Goal: Contribute content

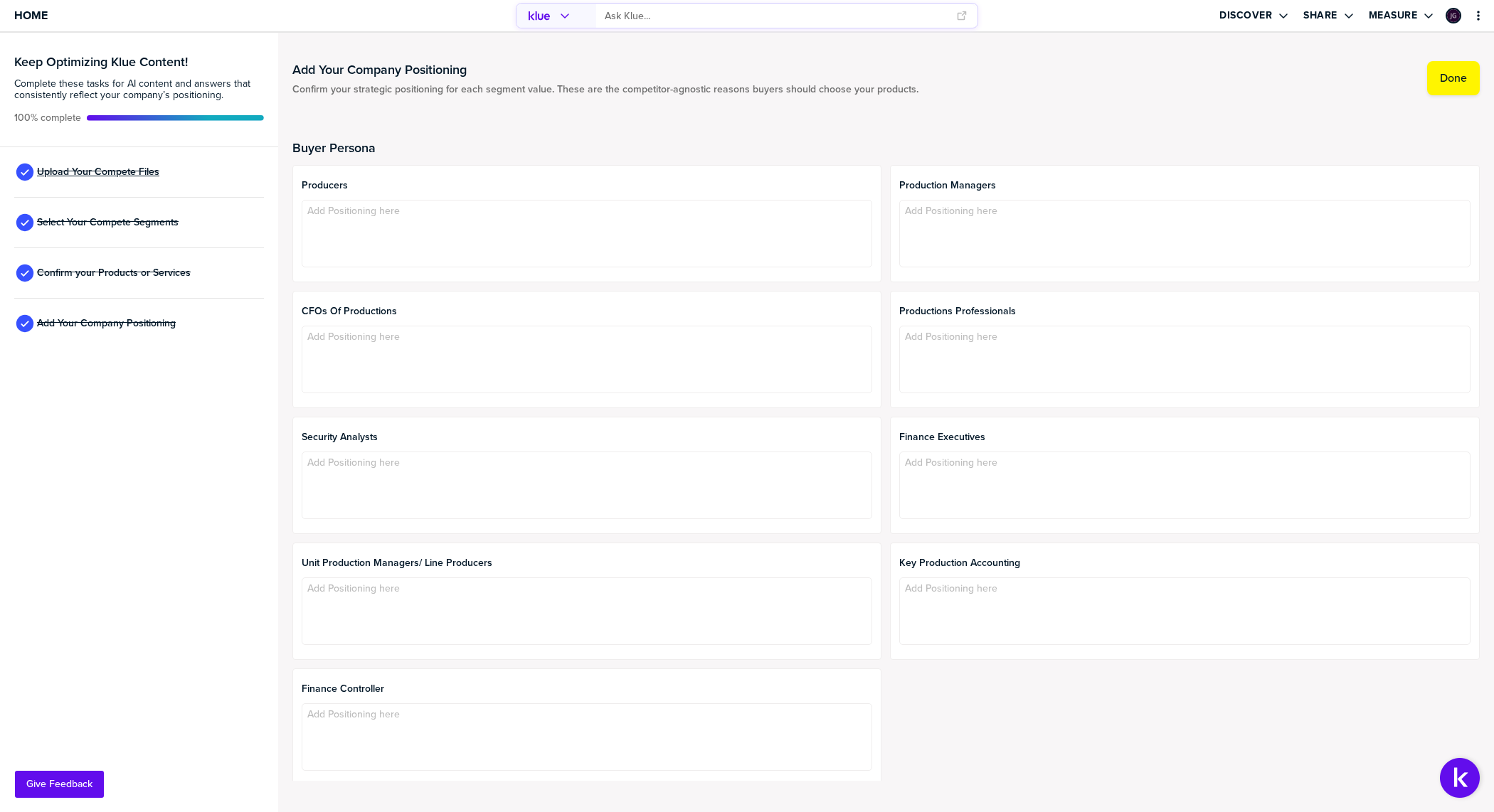
click at [101, 173] on span "Upload Your Compete Files" at bounding box center [98, 172] width 122 height 12
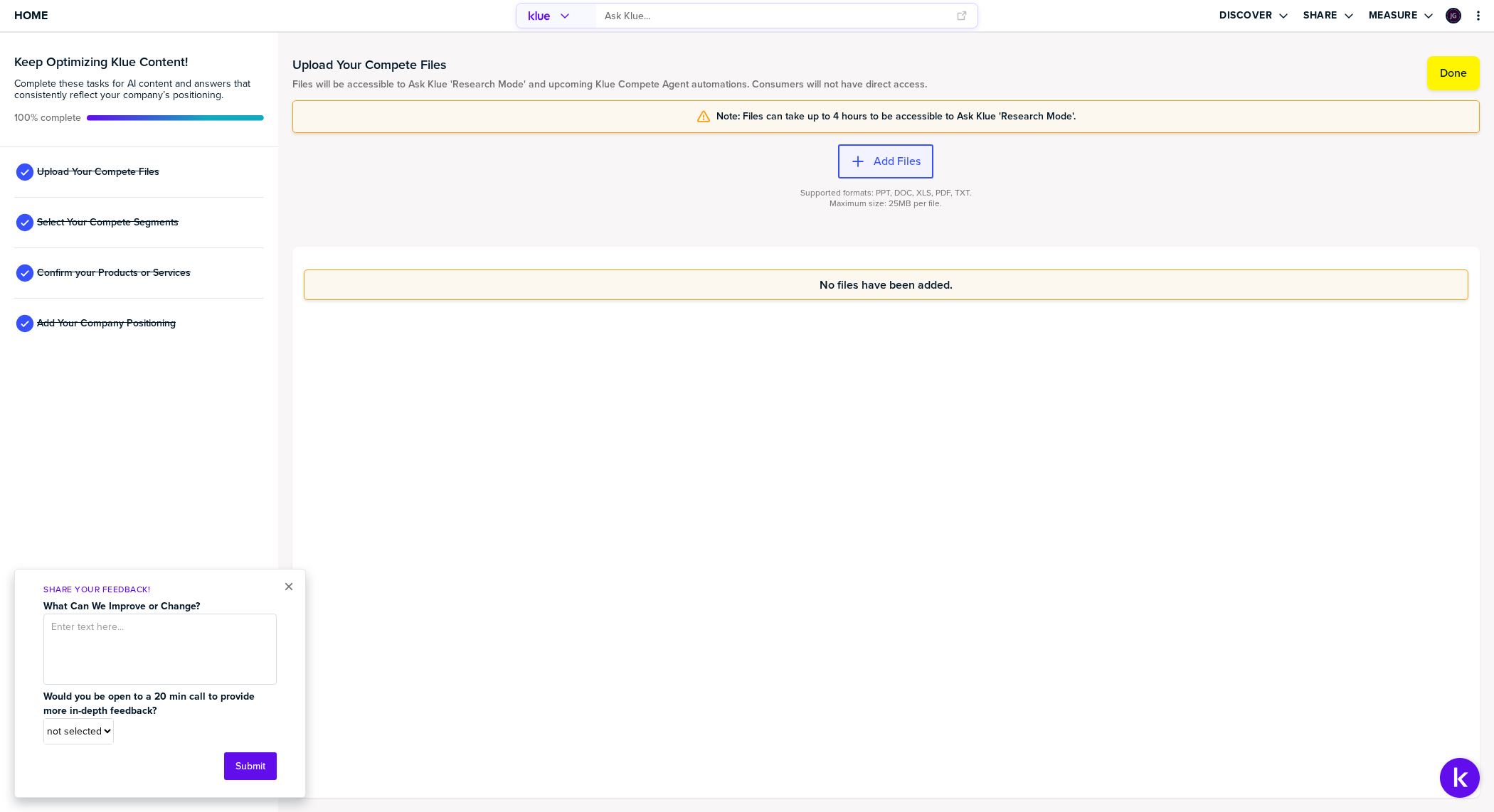
click at [865, 160] on div "button" at bounding box center [868, 161] width 8 height 14
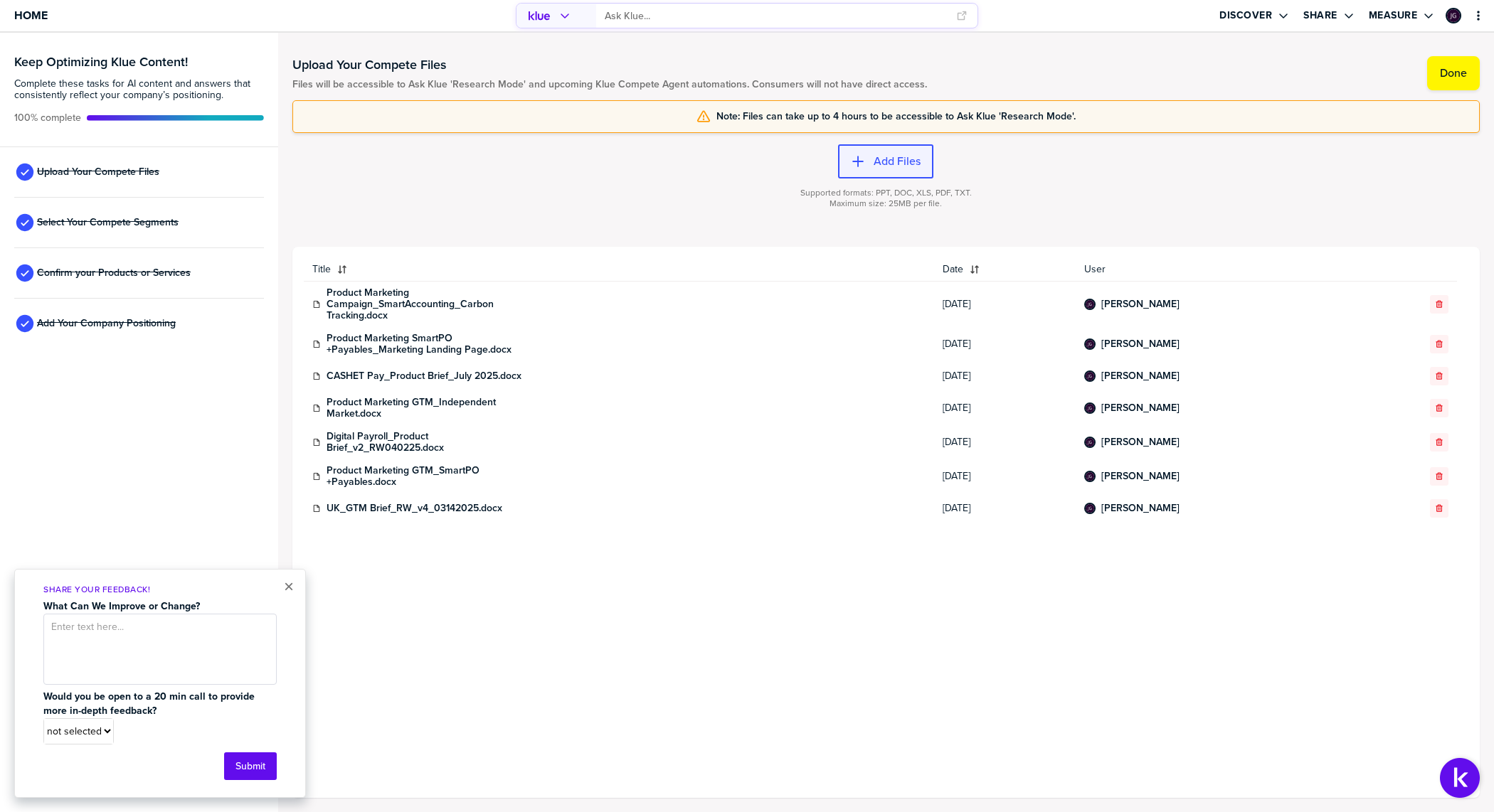
click at [902, 167] on label "Add Files" at bounding box center [897, 161] width 47 height 14
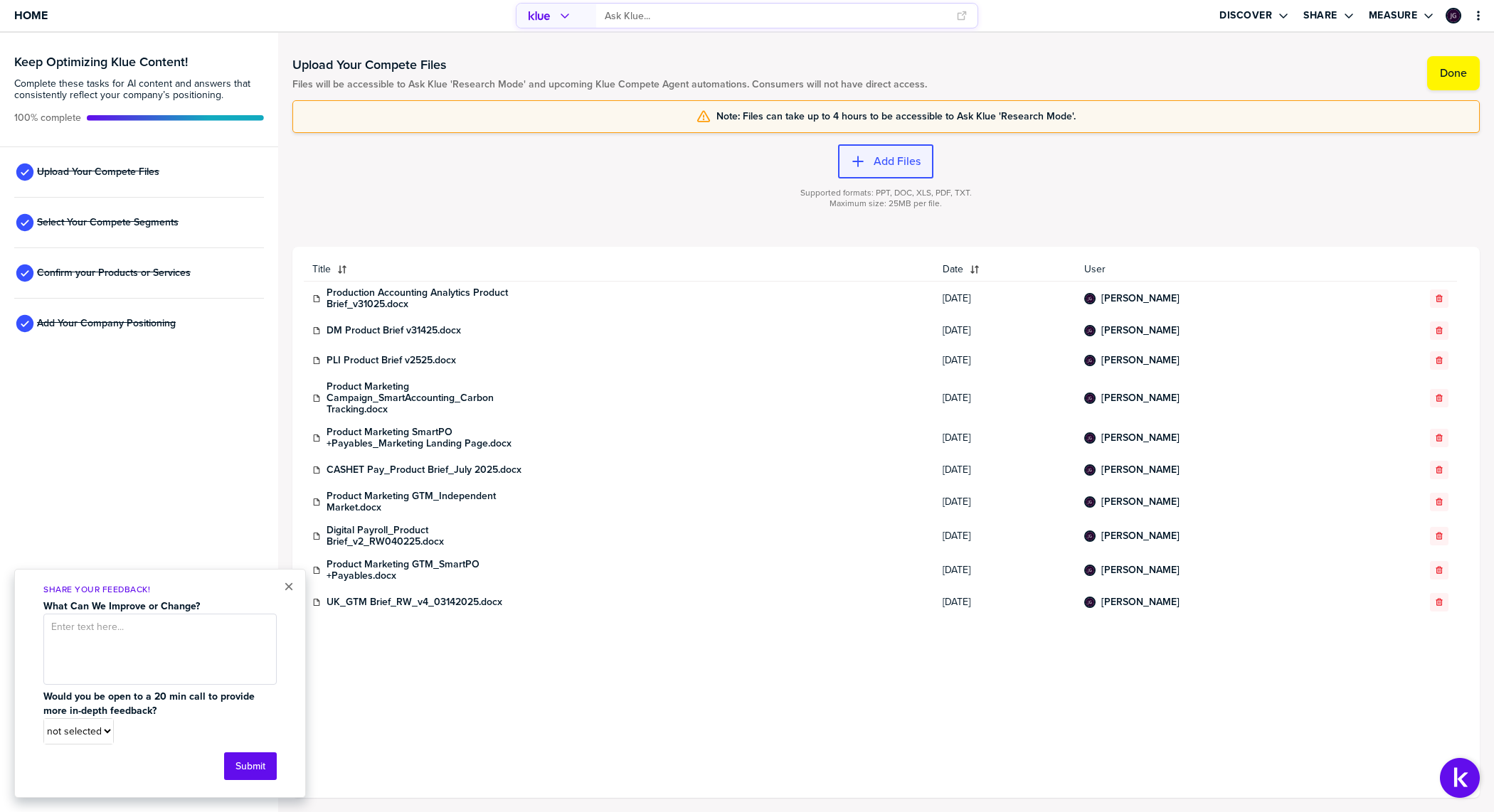
click at [872, 166] on div "button" at bounding box center [868, 161] width 8 height 14
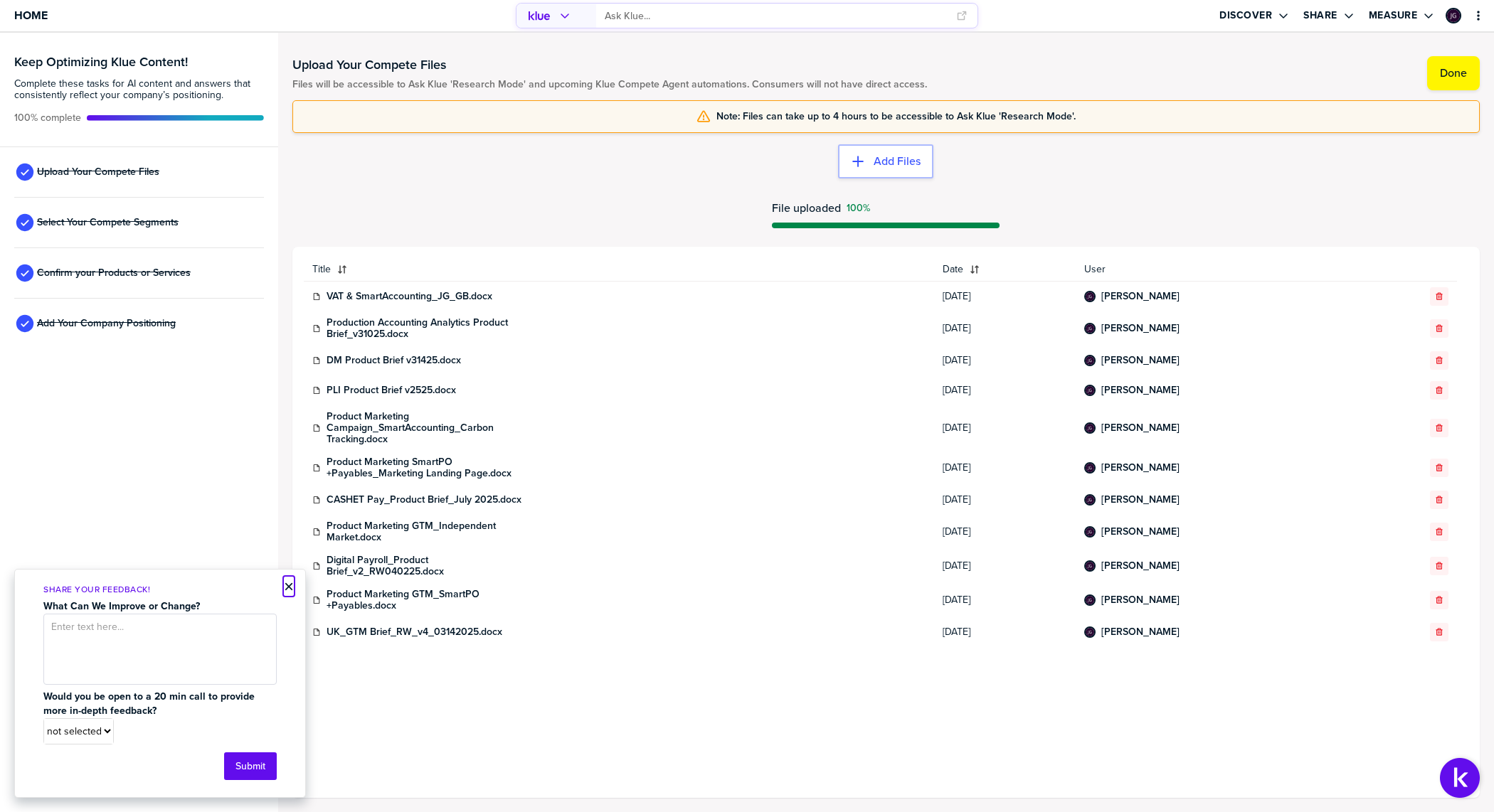
click at [286, 591] on button "×" at bounding box center [288, 586] width 10 height 17
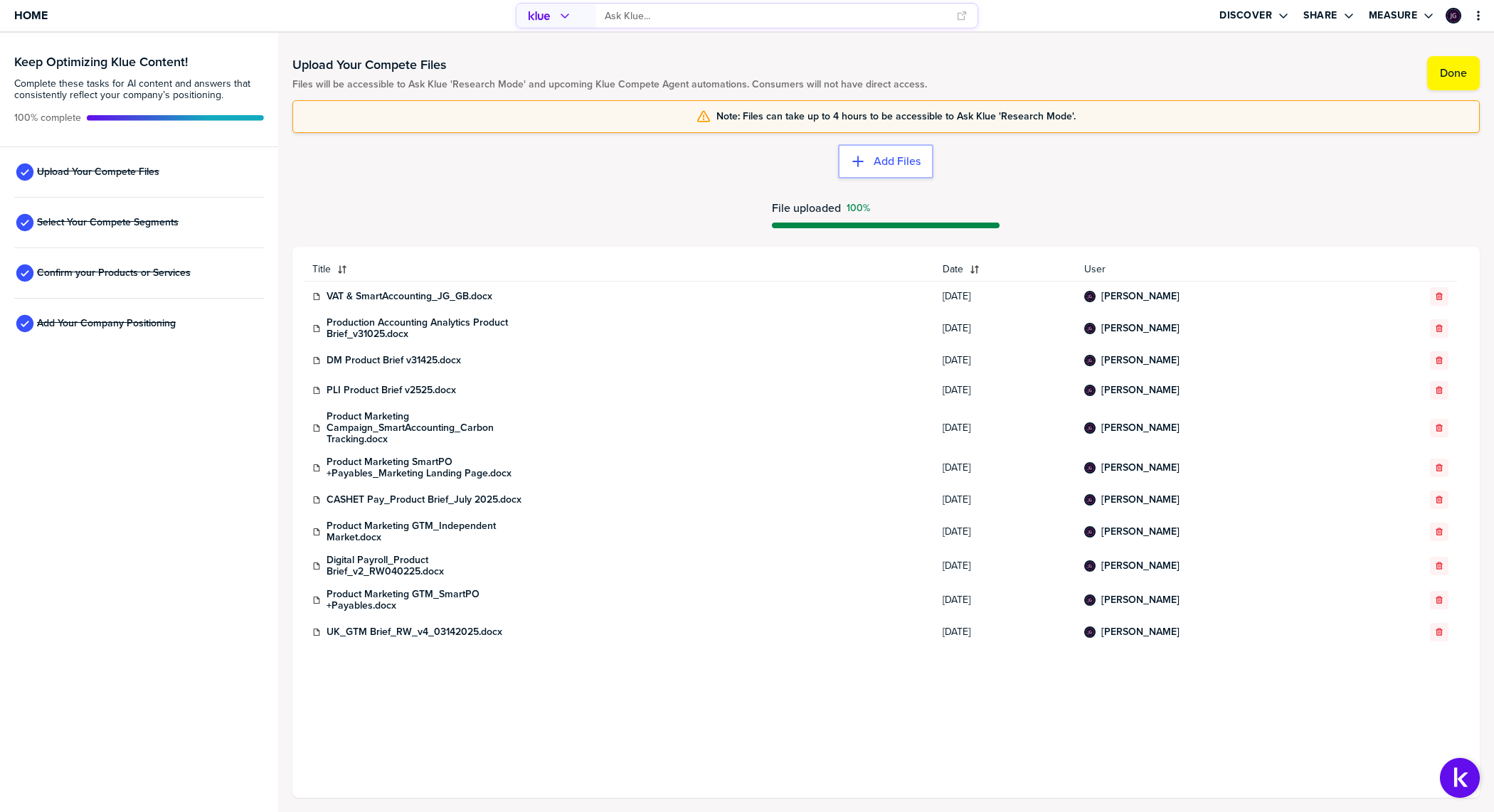
click at [694, 189] on div at bounding box center [885, 188] width 1187 height 8
drag, startPoint x: 459, startPoint y: 193, endPoint x: 209, endPoint y: 105, distance: 265.0
click at [458, 192] on div "Supported formats: PPT, DOC, XLS, PDF, TXT. Maximum size: 25MB per file." at bounding box center [885, 207] width 1187 height 57
click at [31, 17] on span "Home" at bounding box center [31, 14] width 34 height 12
